Goal: Register for event/course

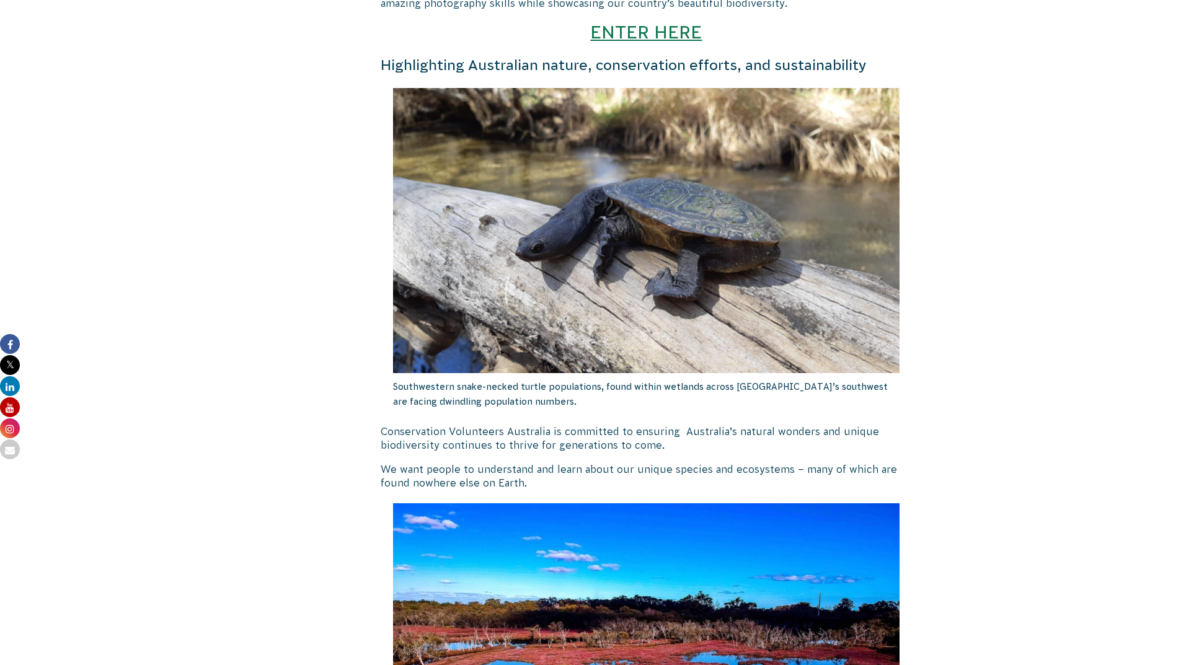
scroll to position [1135, 0]
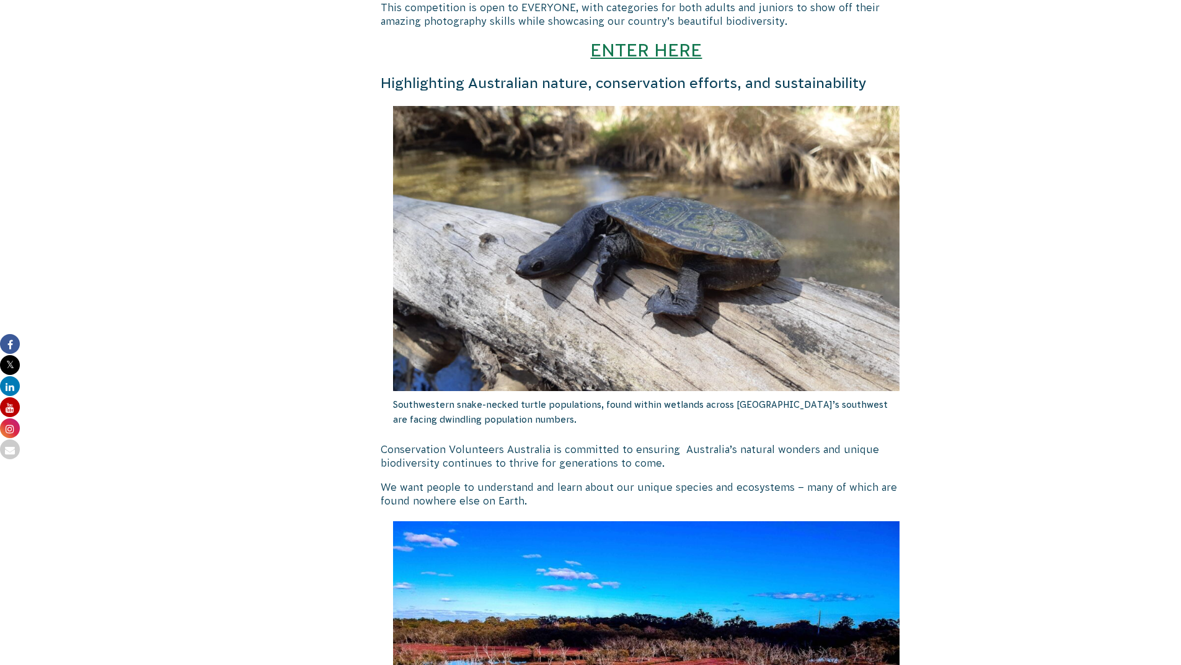
click at [656, 53] on link "ENTER HERE" at bounding box center [646, 50] width 112 height 20
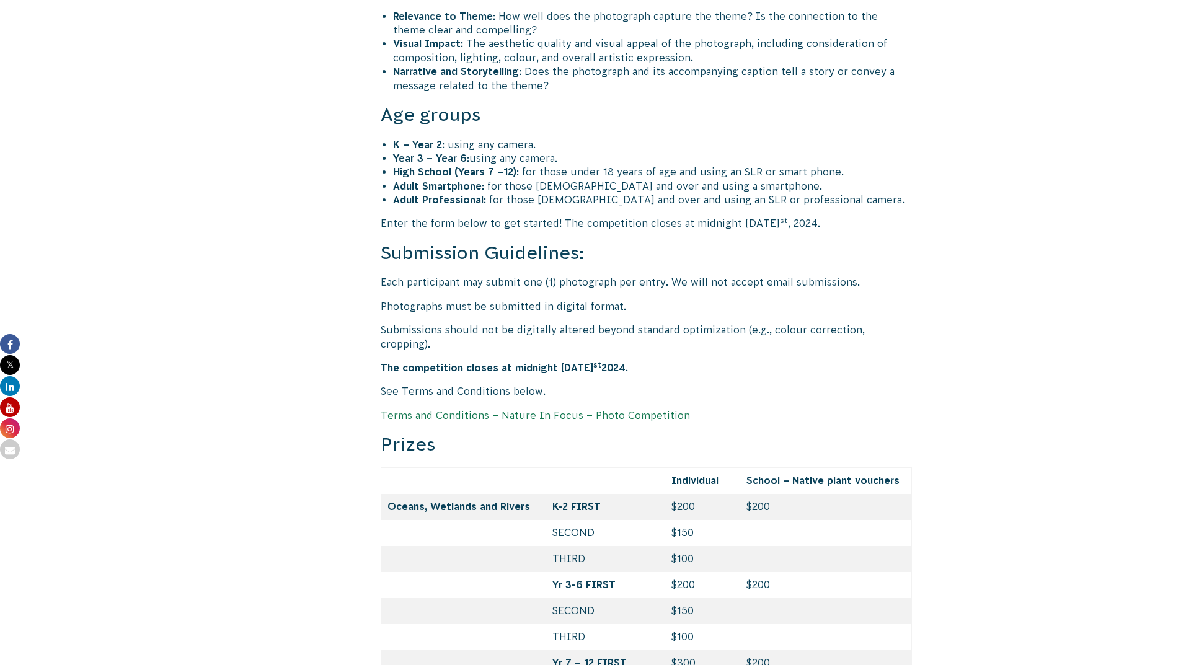
scroll to position [4194, 0]
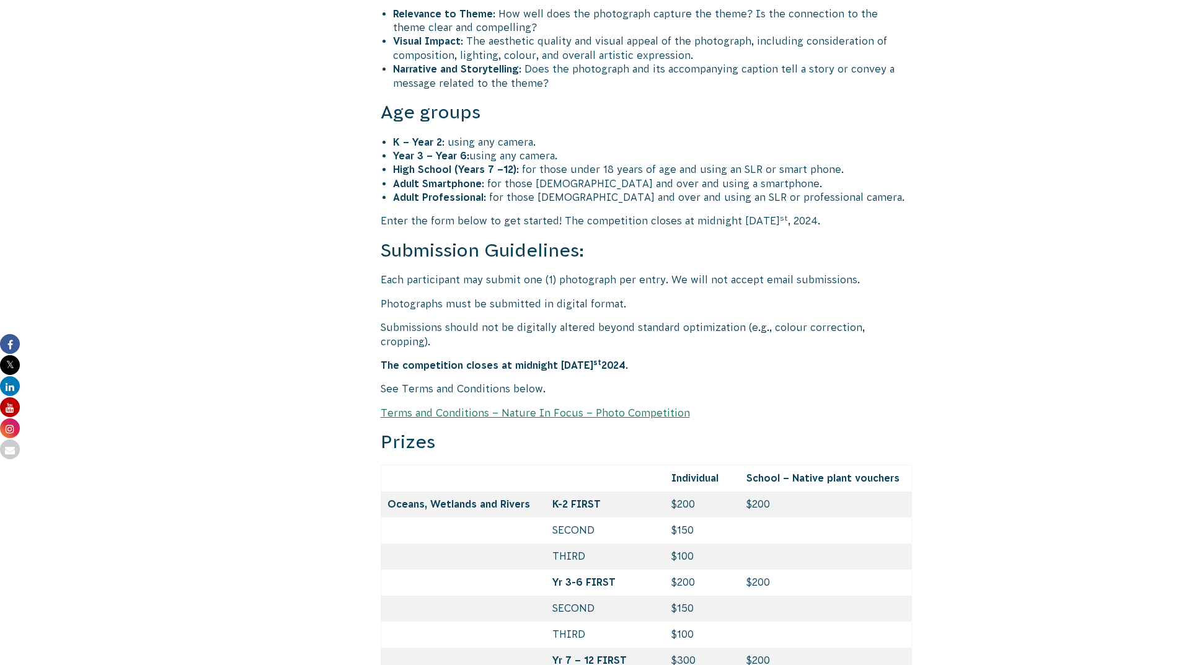
click at [556, 407] on link "Terms and Conditions – Nature In Focus – Photo Competition" at bounding box center [535, 412] width 309 height 11
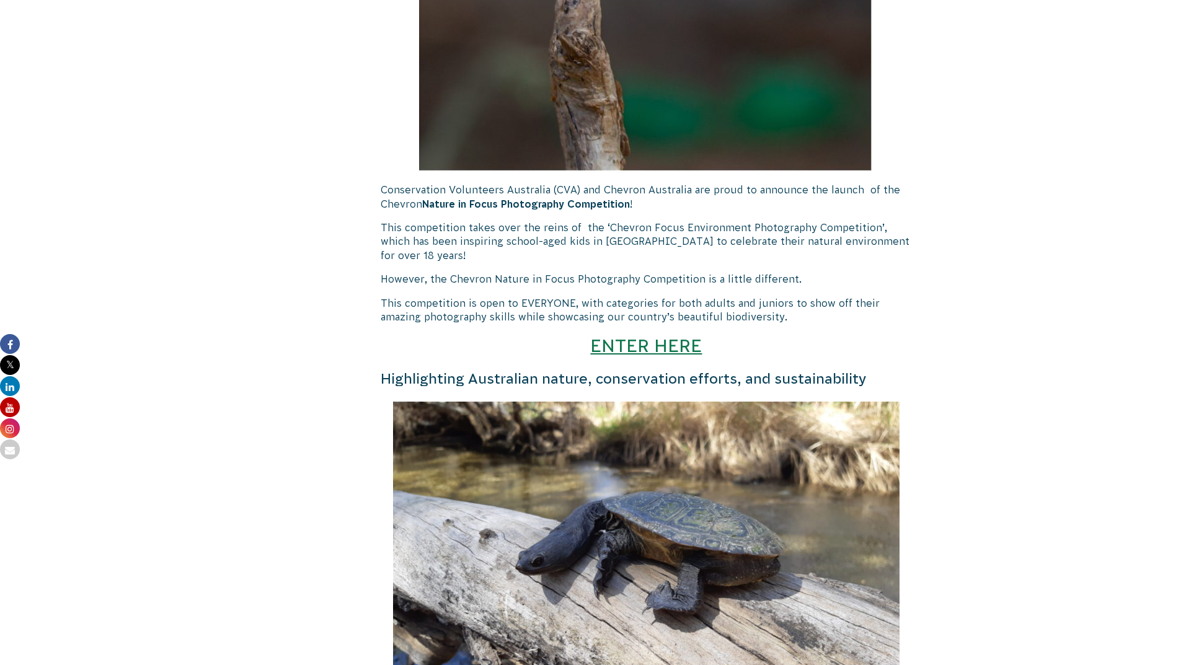
scroll to position [841, 0]
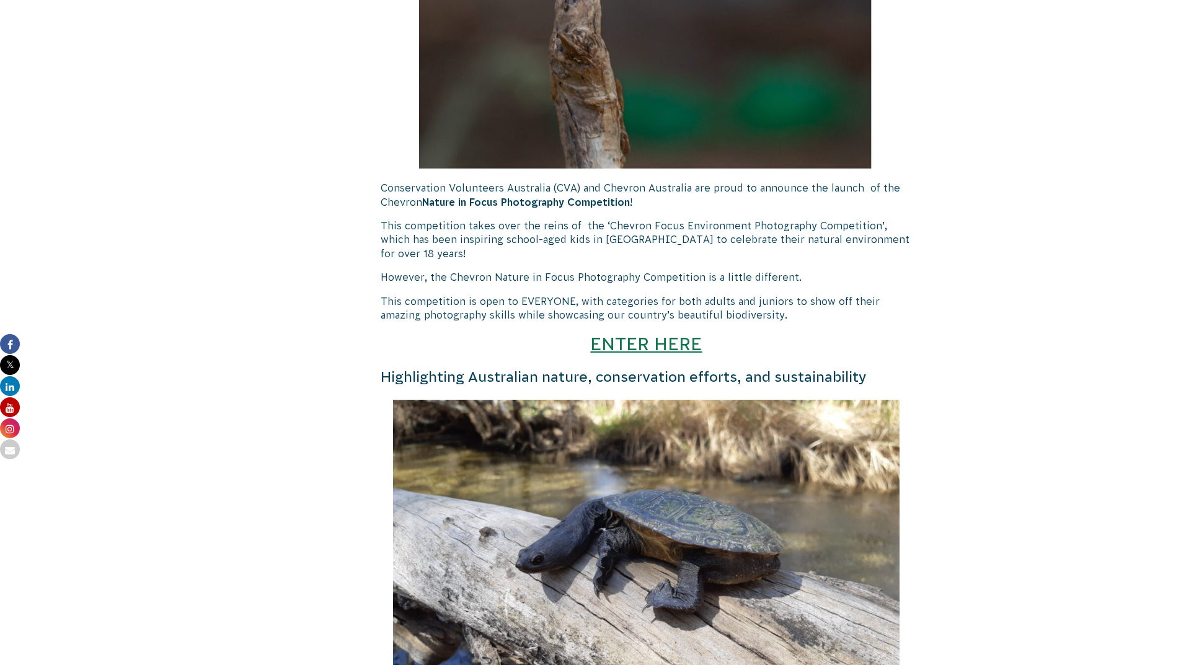
click at [632, 353] on link "ENTER HERE" at bounding box center [646, 344] width 112 height 20
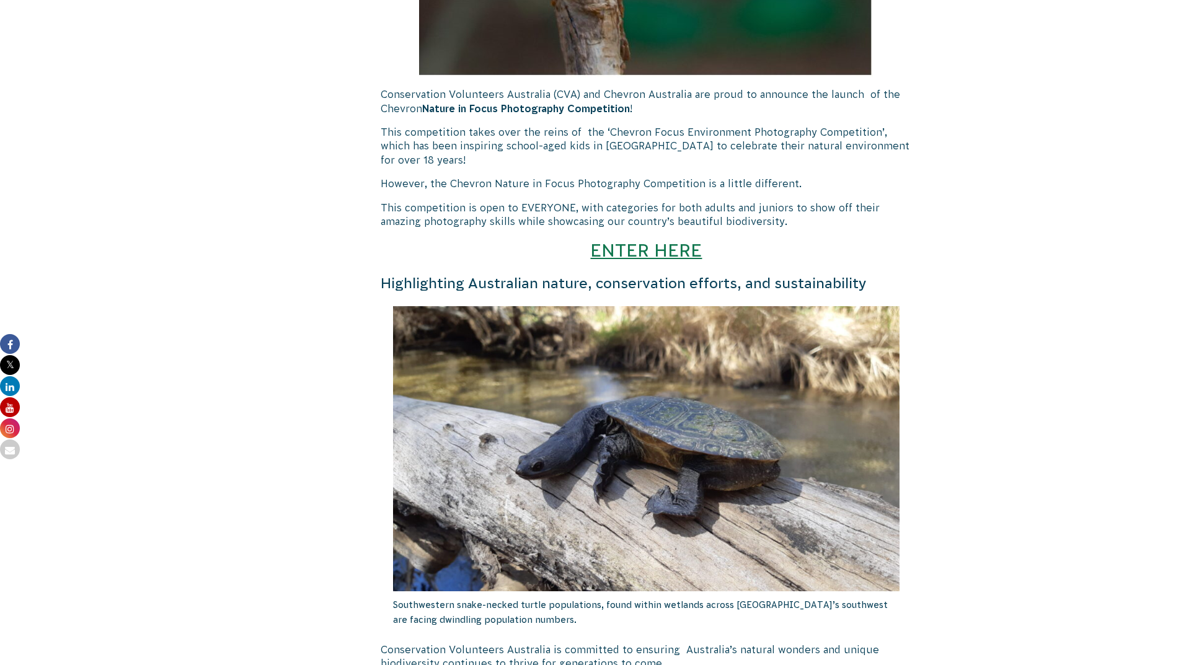
scroll to position [936, 0]
click at [656, 251] on link "ENTER HERE" at bounding box center [646, 249] width 112 height 20
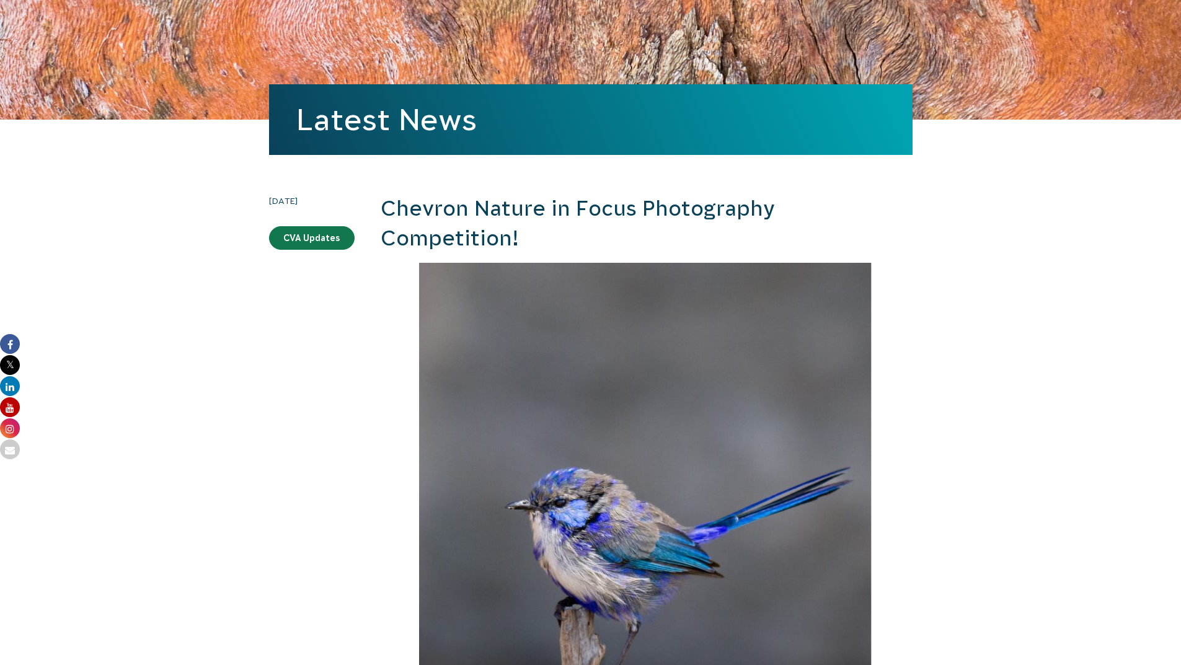
scroll to position [0, 0]
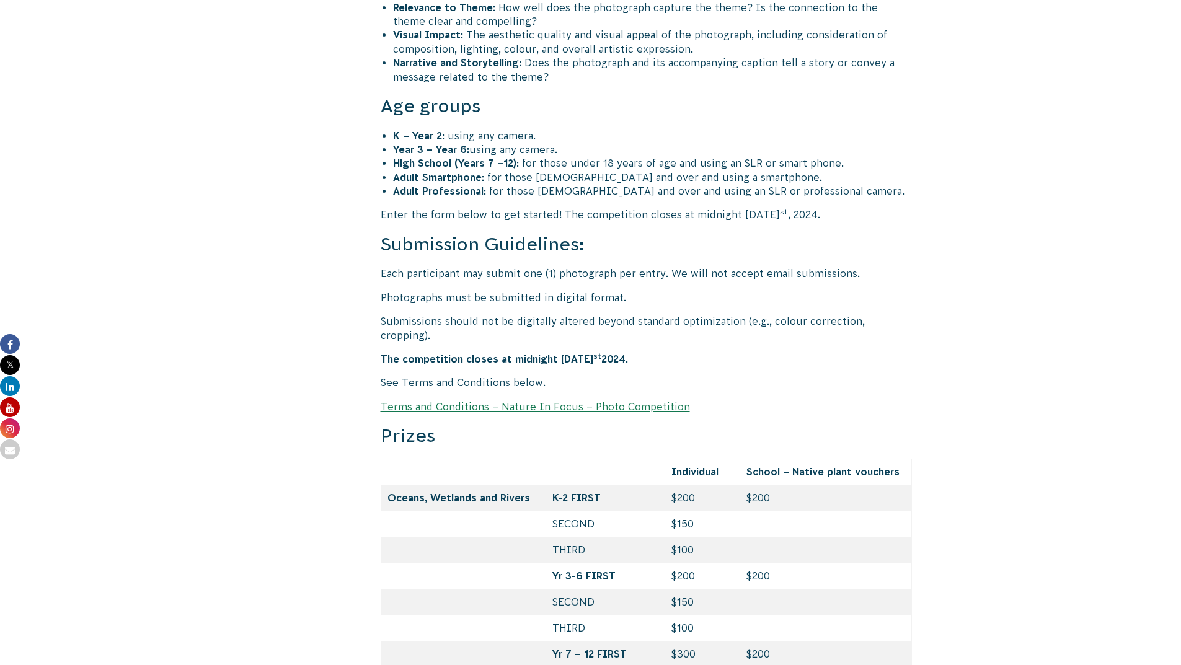
scroll to position [4202, 0]
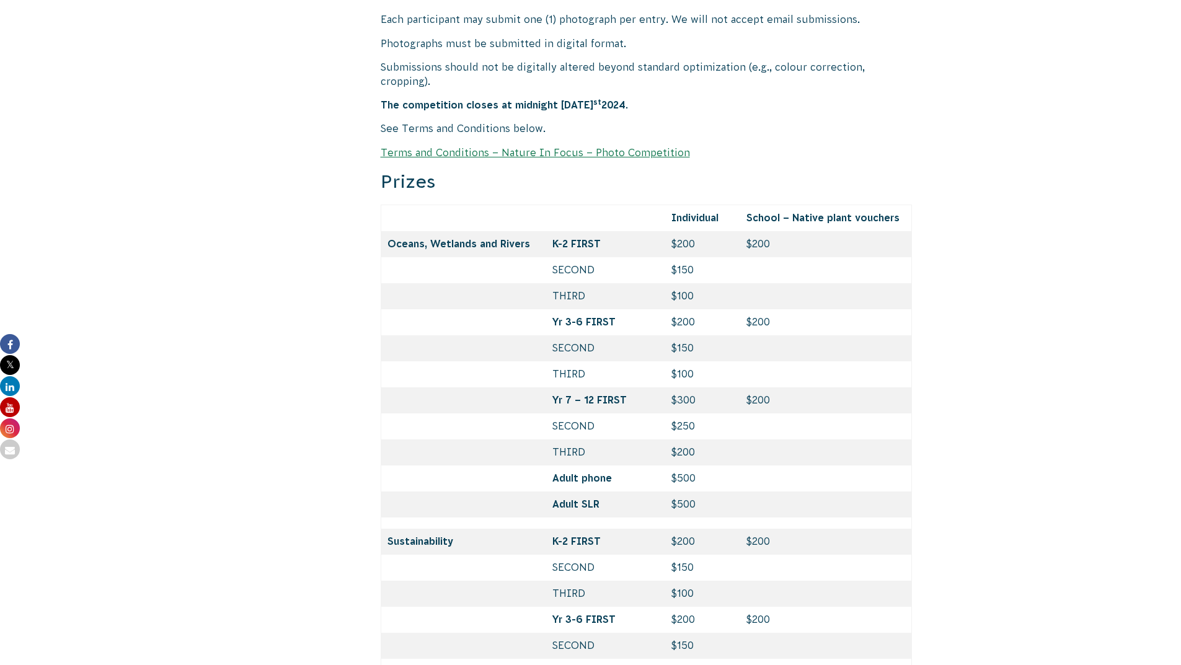
scroll to position [4453, 0]
click at [510, 148] on link "Terms and Conditions – Nature In Focus – Photo Competition" at bounding box center [535, 153] width 309 height 11
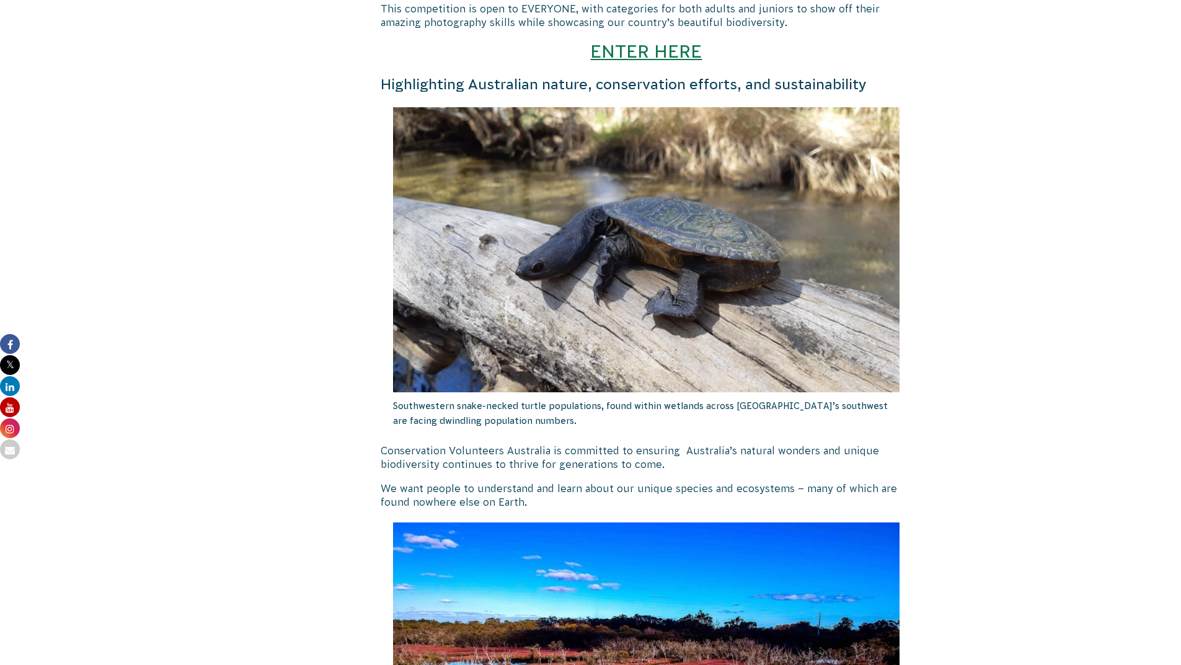
scroll to position [1135, 0]
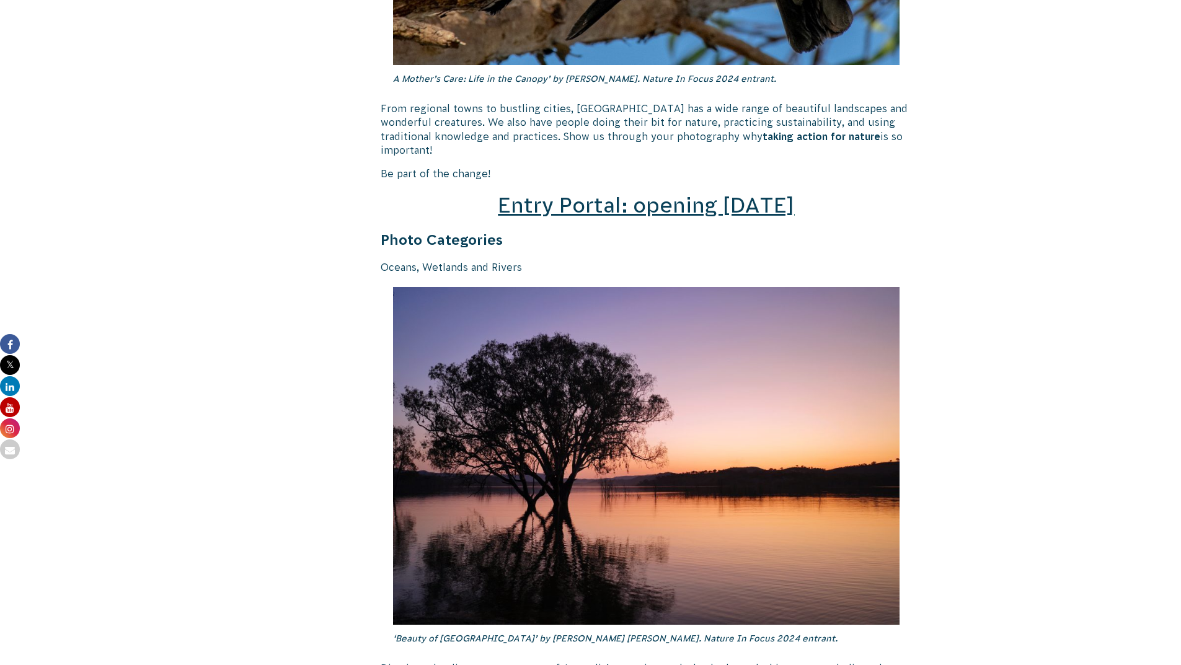
scroll to position [1723, 0]
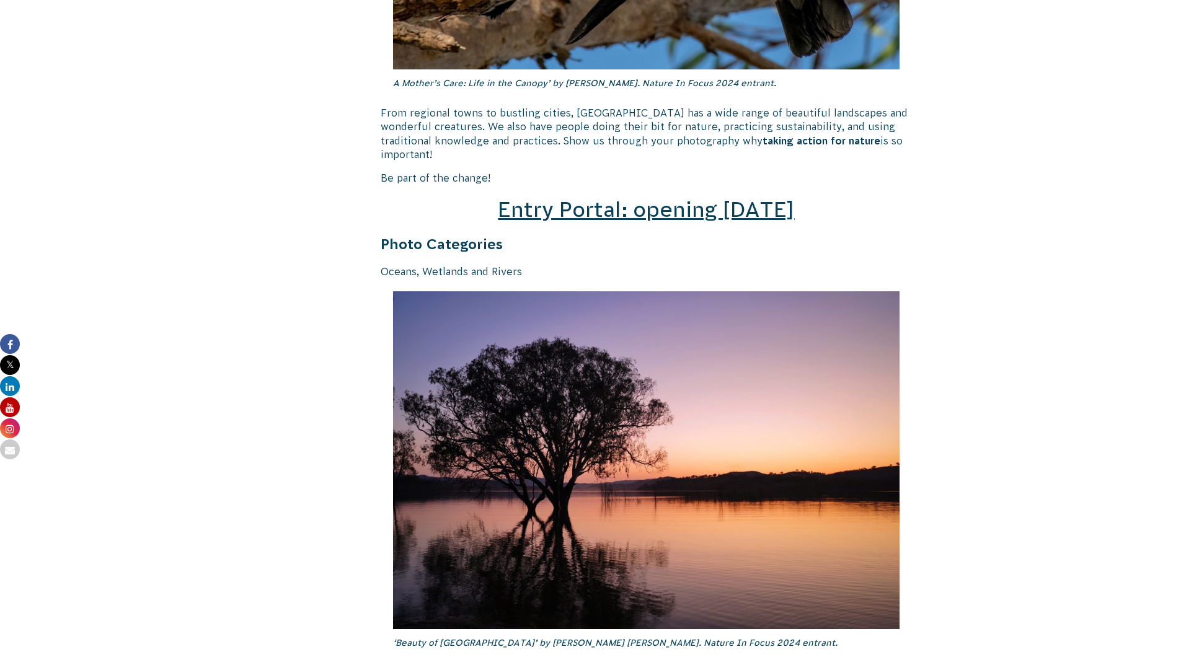
click at [695, 202] on span "Entry Portal: opening [DATE]" at bounding box center [646, 210] width 296 height 24
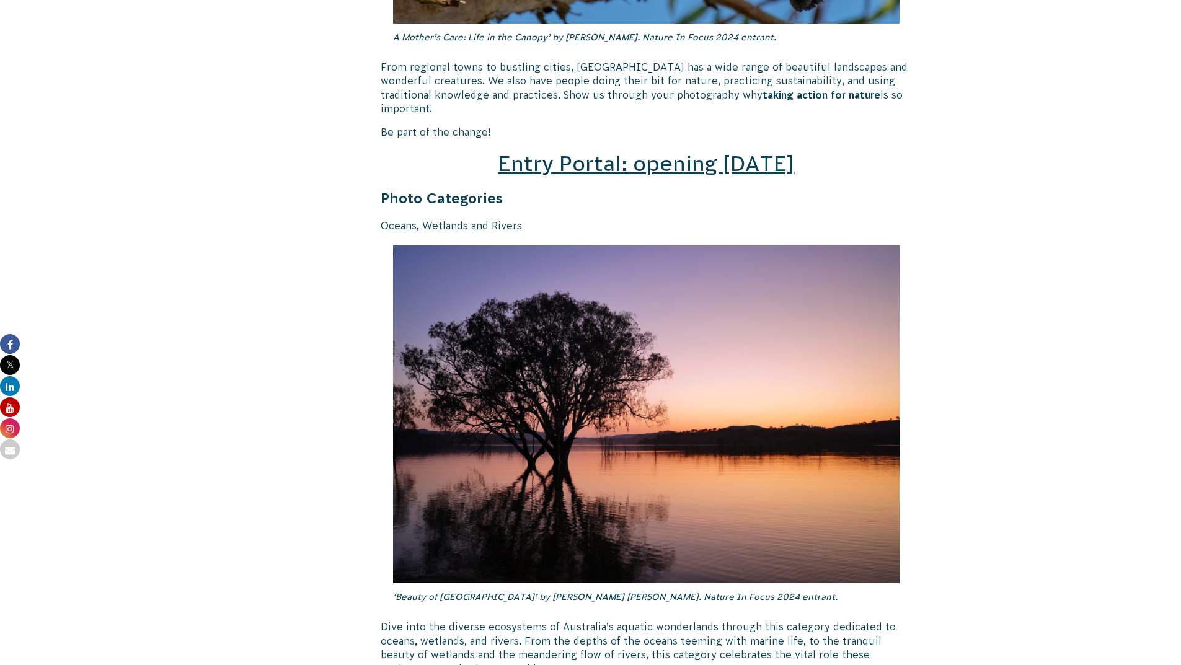
scroll to position [1775, 0]
